Goal: Information Seeking & Learning: Learn about a topic

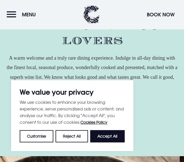
scroll to position [96, 0]
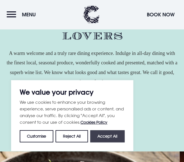
click at [105, 134] on button "Accept All" at bounding box center [107, 136] width 34 height 12
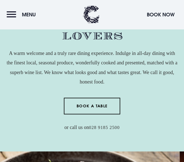
checkbox input "true"
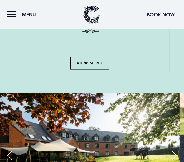
scroll to position [722, 0]
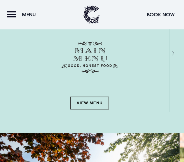
click at [79, 101] on link "View Menu" at bounding box center [89, 103] width 39 height 13
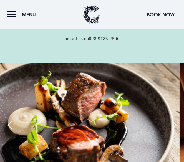
scroll to position [196, 0]
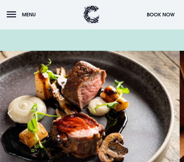
click at [169, 115] on div "Next slide" at bounding box center [174, 113] width 14 height 12
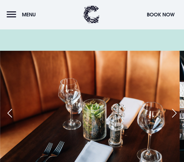
click at [169, 115] on div "Next slide" at bounding box center [174, 113] width 14 height 12
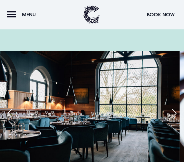
click at [169, 115] on div "Next slide" at bounding box center [174, 113] width 14 height 12
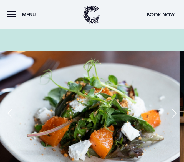
click at [169, 115] on div "Next slide" at bounding box center [174, 113] width 14 height 12
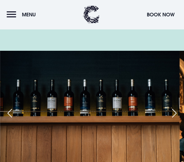
click at [169, 115] on div "Next slide" at bounding box center [174, 113] width 14 height 12
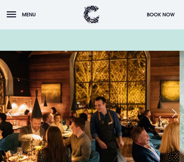
click at [169, 115] on div "Next slide" at bounding box center [174, 113] width 14 height 12
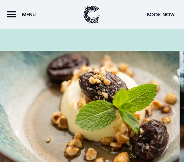
click at [8, 113] on div "Previous slide" at bounding box center [10, 113] width 14 height 12
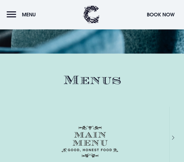
scroll to position [635, 0]
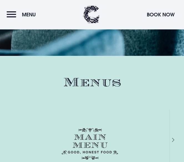
click at [94, 83] on h2 "Menus" at bounding box center [92, 82] width 164 height 15
